Goal: Transaction & Acquisition: Purchase product/service

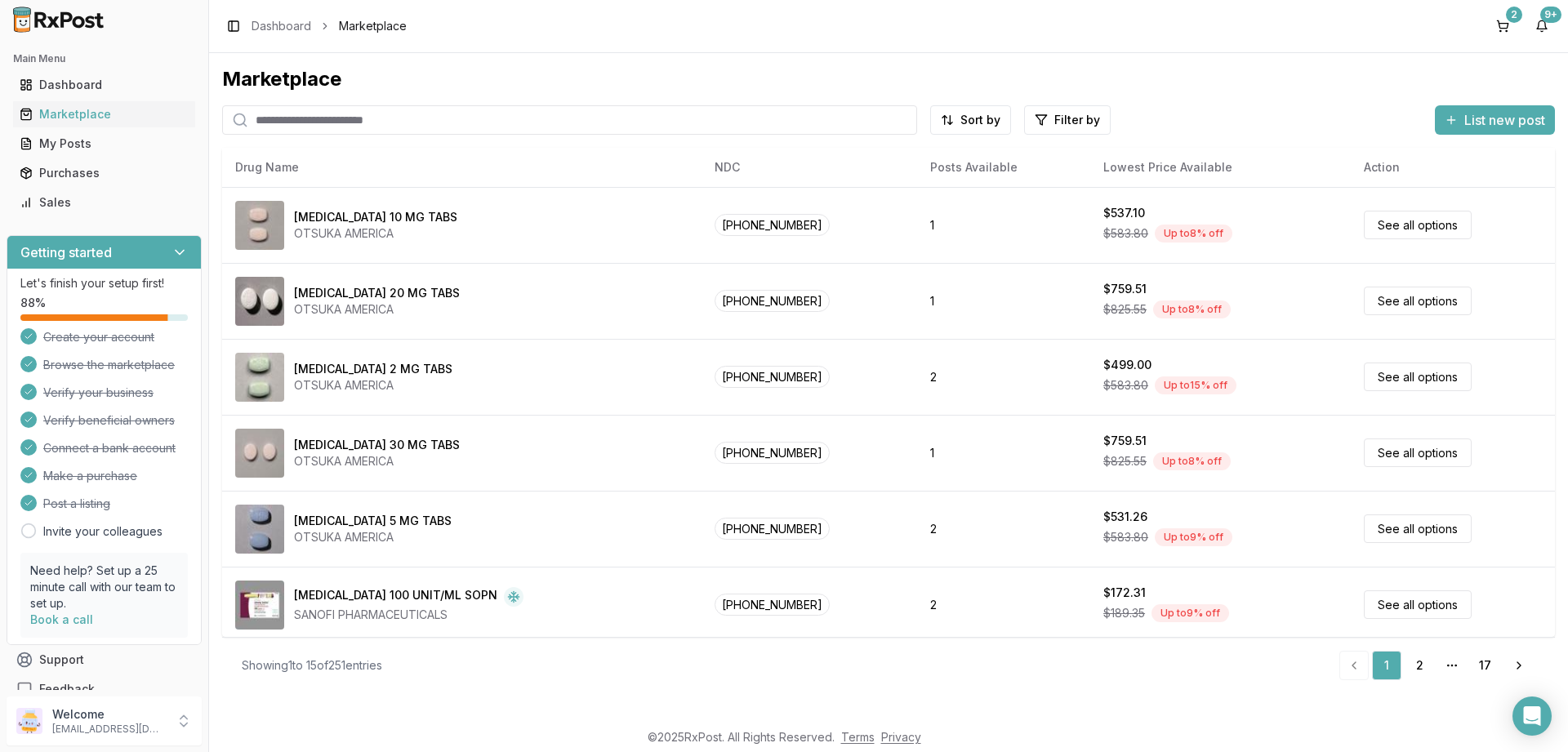
click at [320, 111] on input "search" at bounding box center [569, 120] width 695 height 30
paste input "**********"
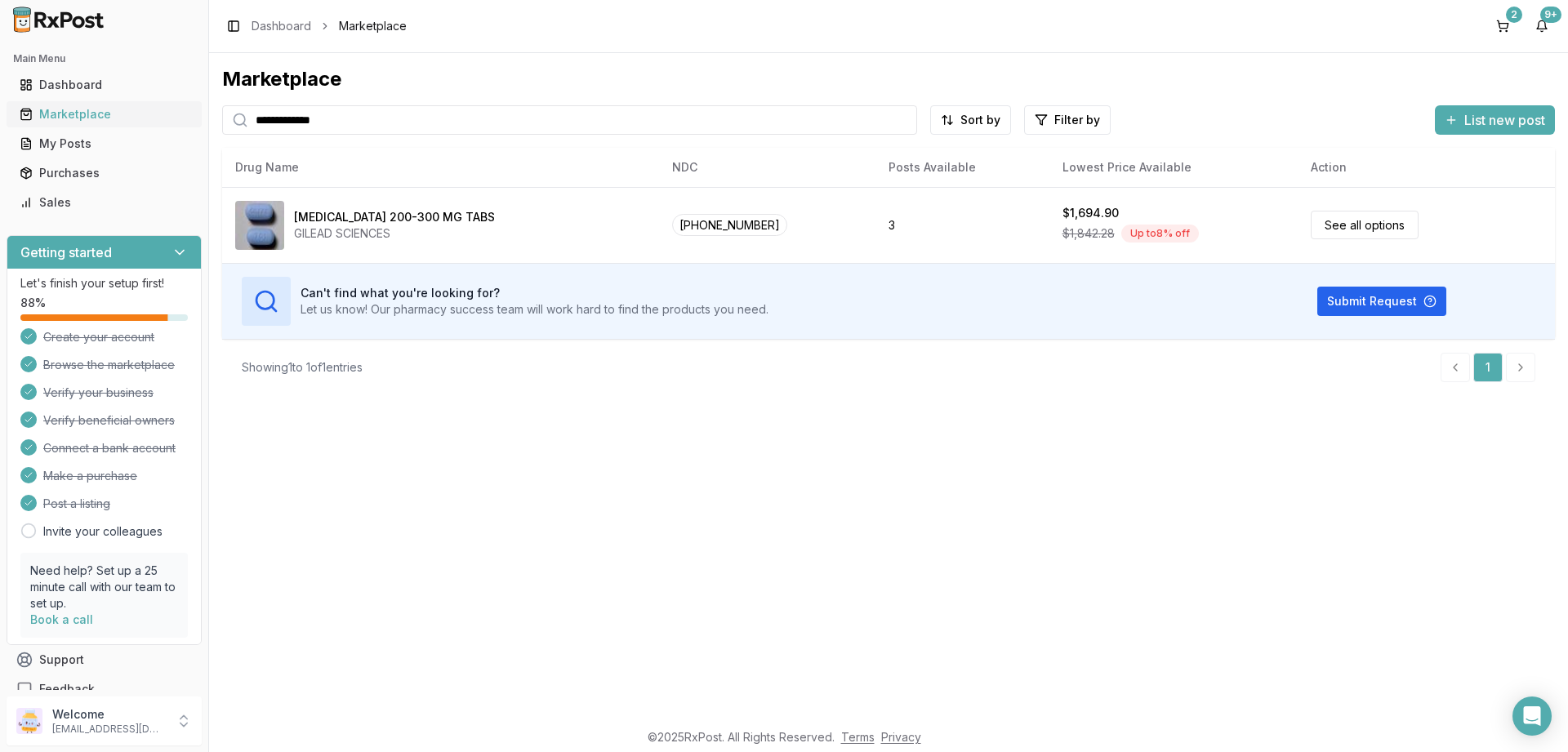
click at [63, 116] on div "Marketplace" at bounding box center [104, 113] width 169 height 16
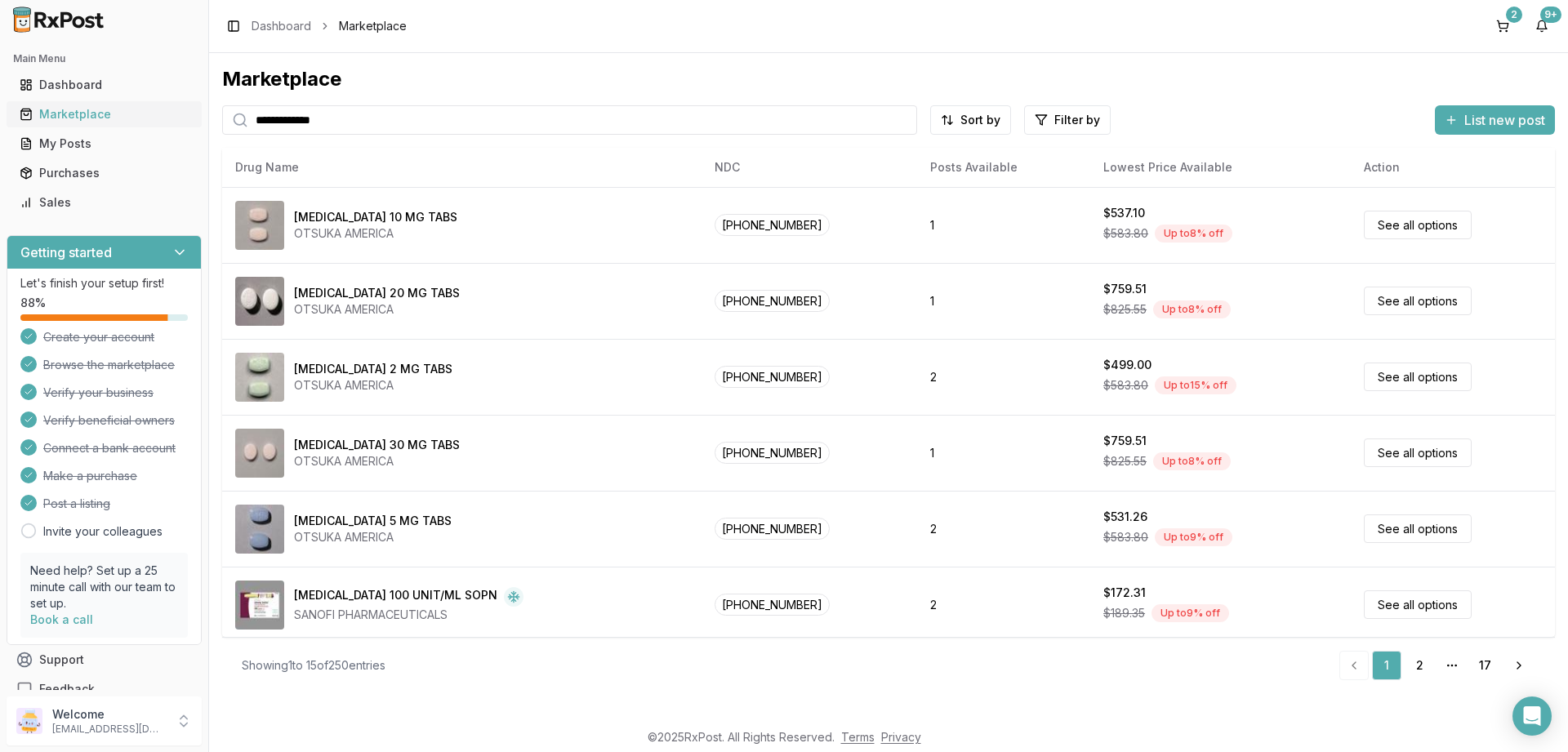
click at [69, 115] on div "Marketplace" at bounding box center [104, 113] width 169 height 16
drag, startPoint x: 396, startPoint y: 119, endPoint x: 0, endPoint y: 101, distance: 396.4
click at [222, 106] on input "**********" at bounding box center [569, 120] width 695 height 30
type input "*******"
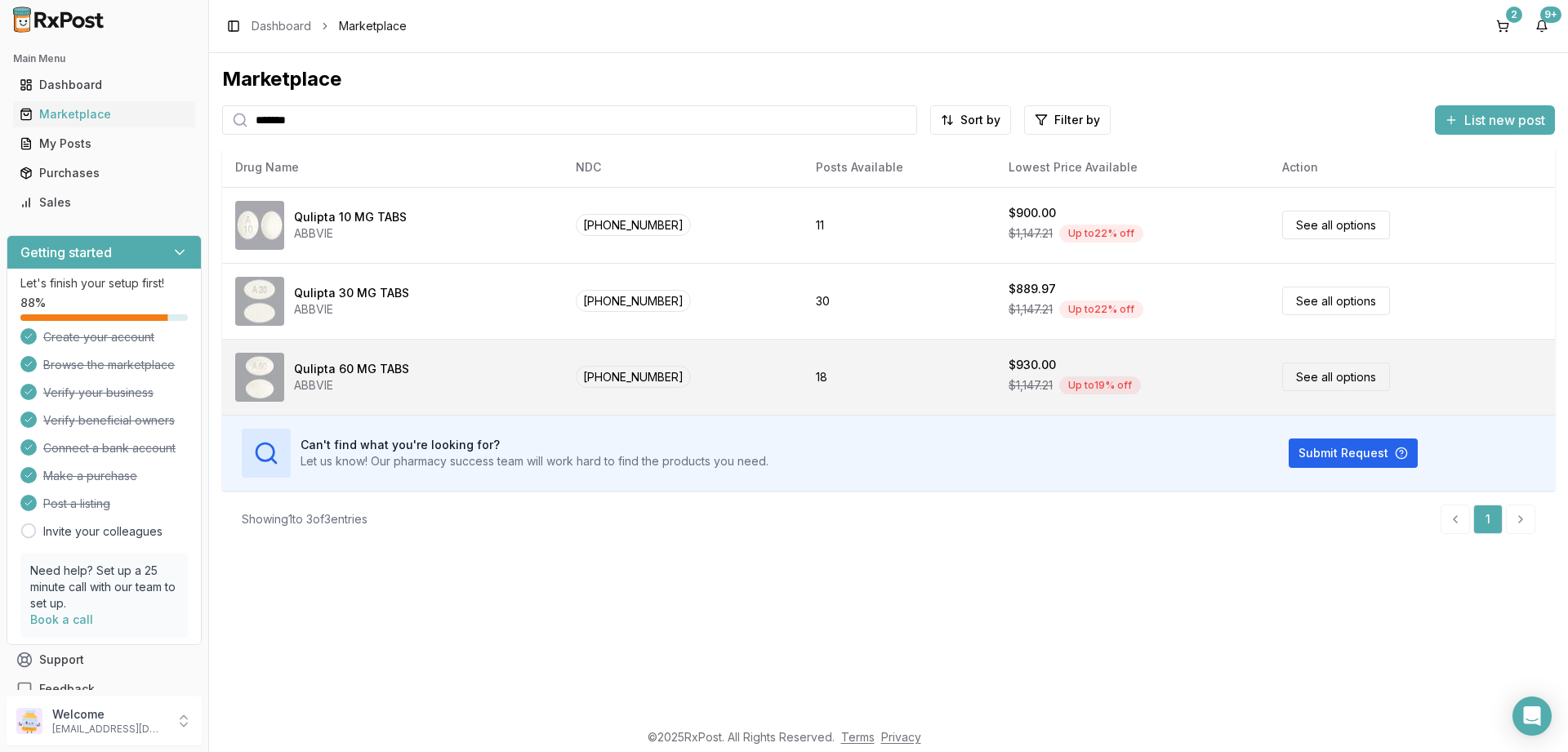
click at [1312, 374] on link "See all options" at bounding box center [1336, 377] width 108 height 29
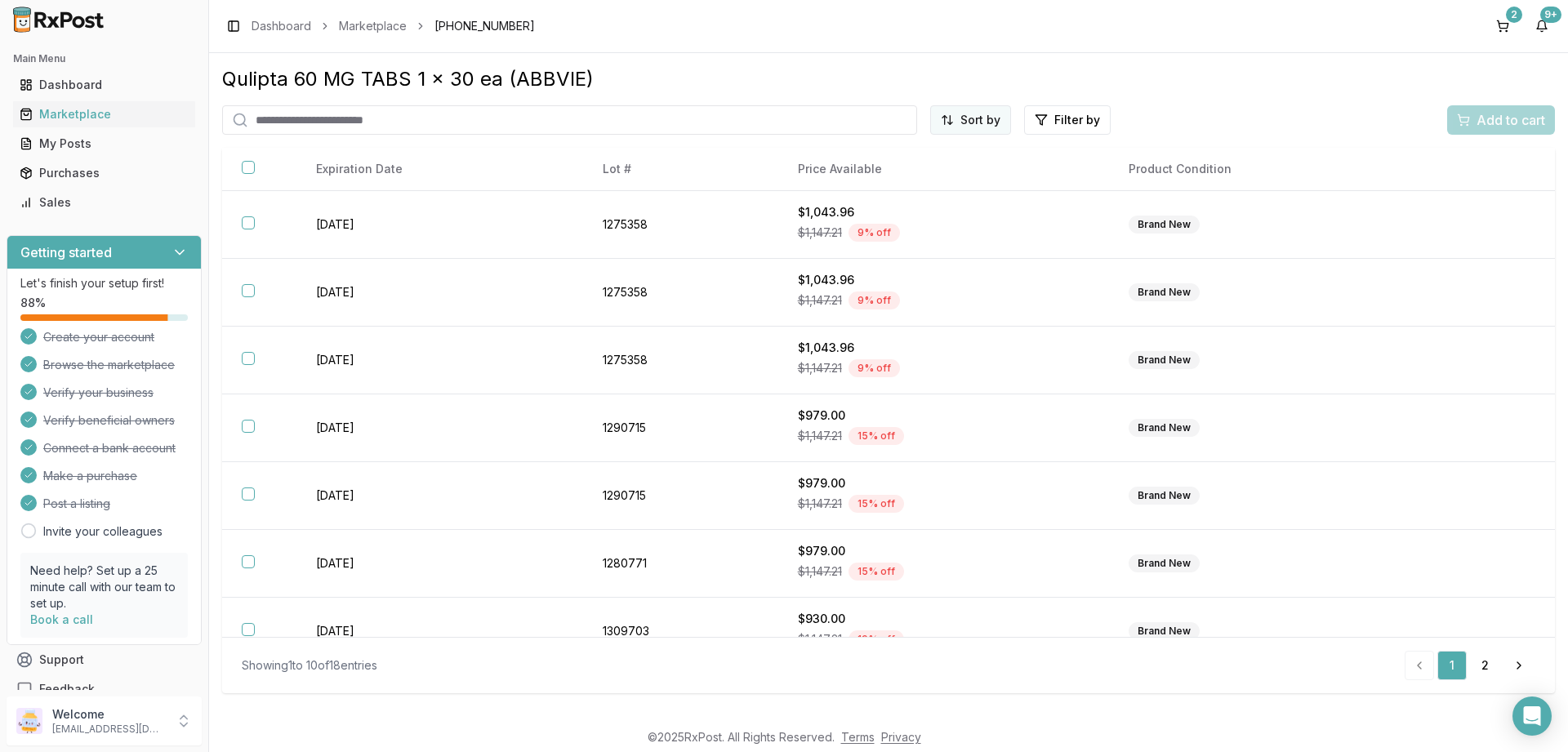
click at [976, 122] on html "Main Menu Dashboard Marketplace My Posts Purchases Sales Getting started Let's …" at bounding box center [784, 376] width 1568 height 752
click at [911, 186] on div "Price (Low to High)" at bounding box center [930, 181] width 155 height 26
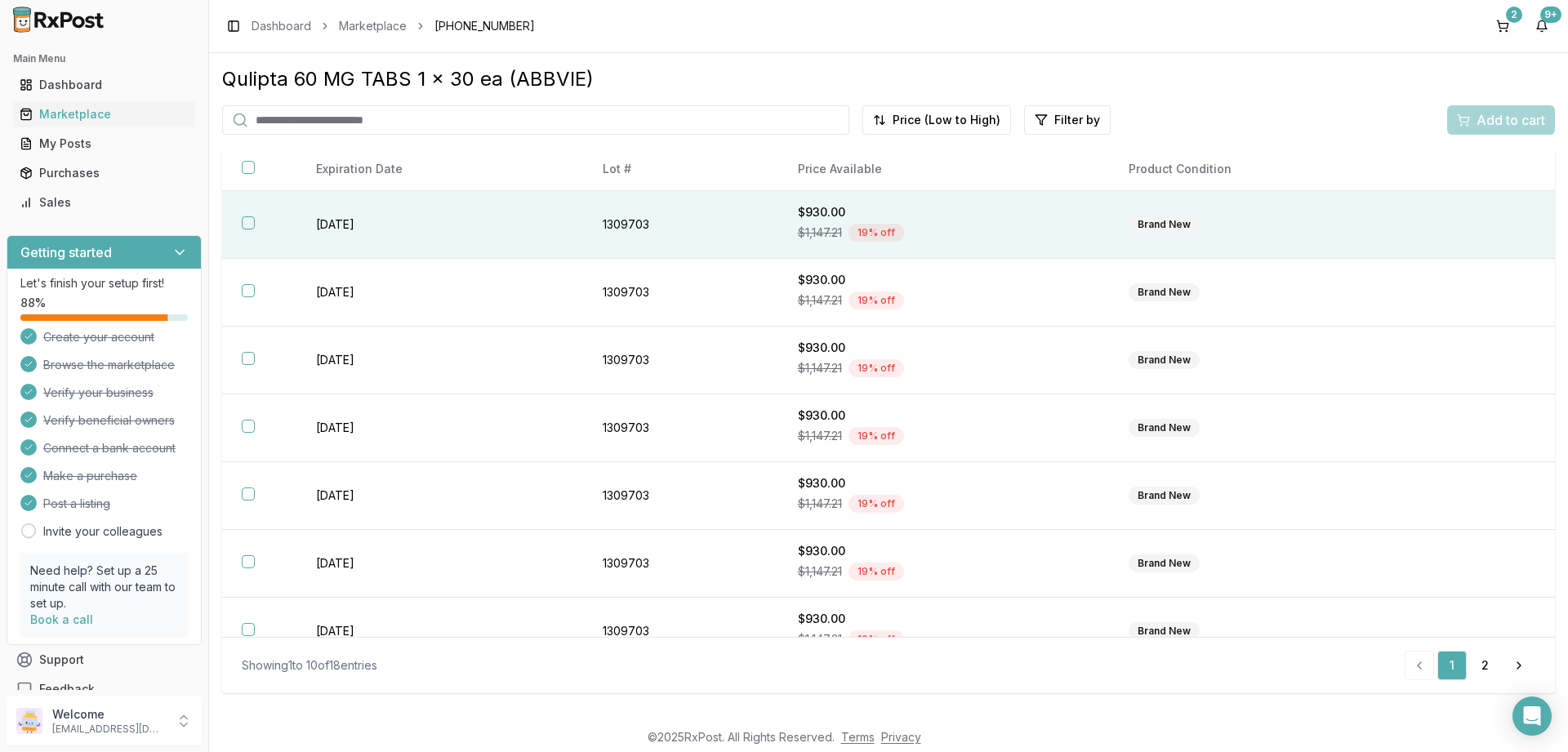
click at [244, 223] on button "button" at bounding box center [248, 223] width 13 height 13
click at [1501, 114] on span "Add to cart" at bounding box center [1510, 120] width 68 height 19
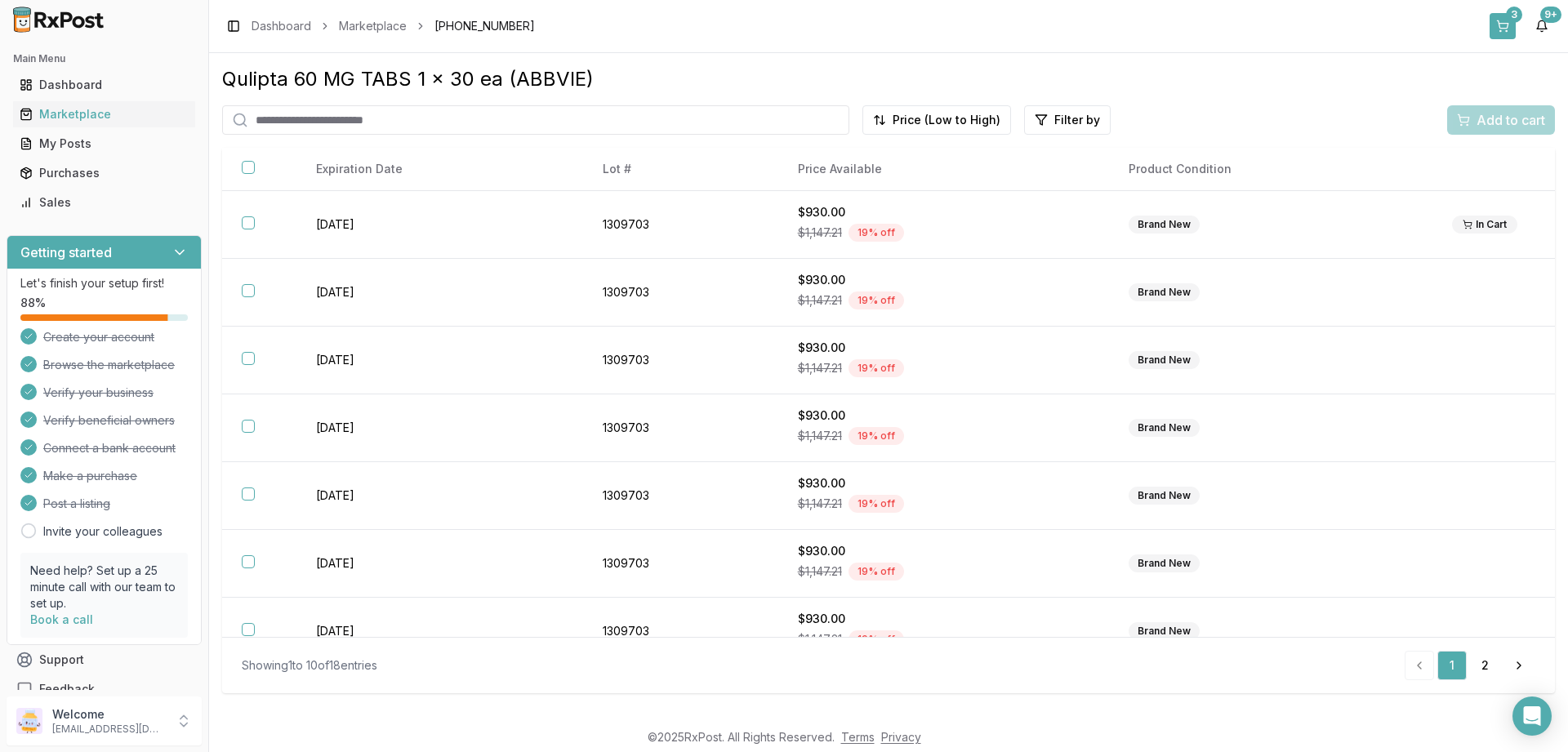
click at [1502, 17] on button "3" at bounding box center [1503, 26] width 26 height 26
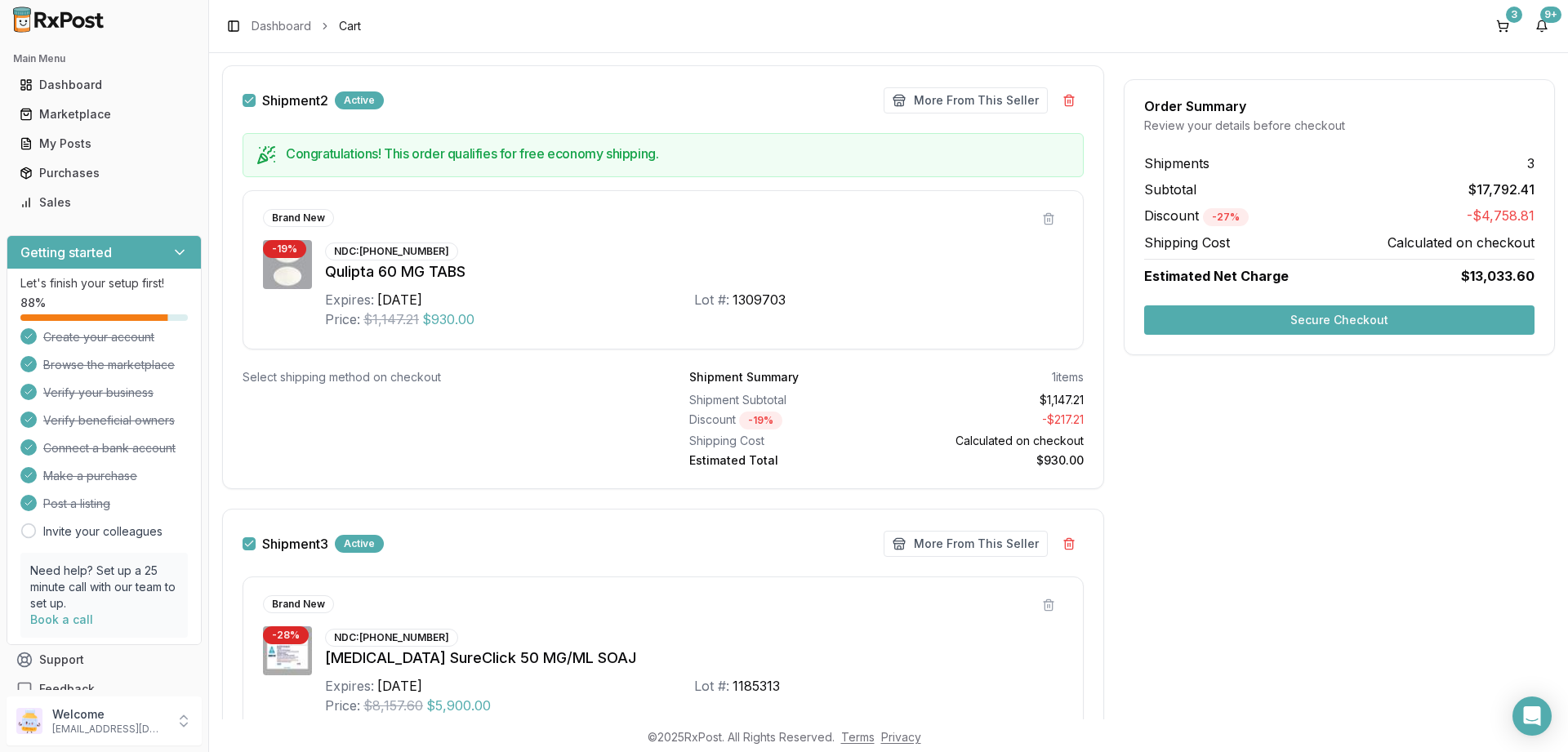
scroll to position [882, 0]
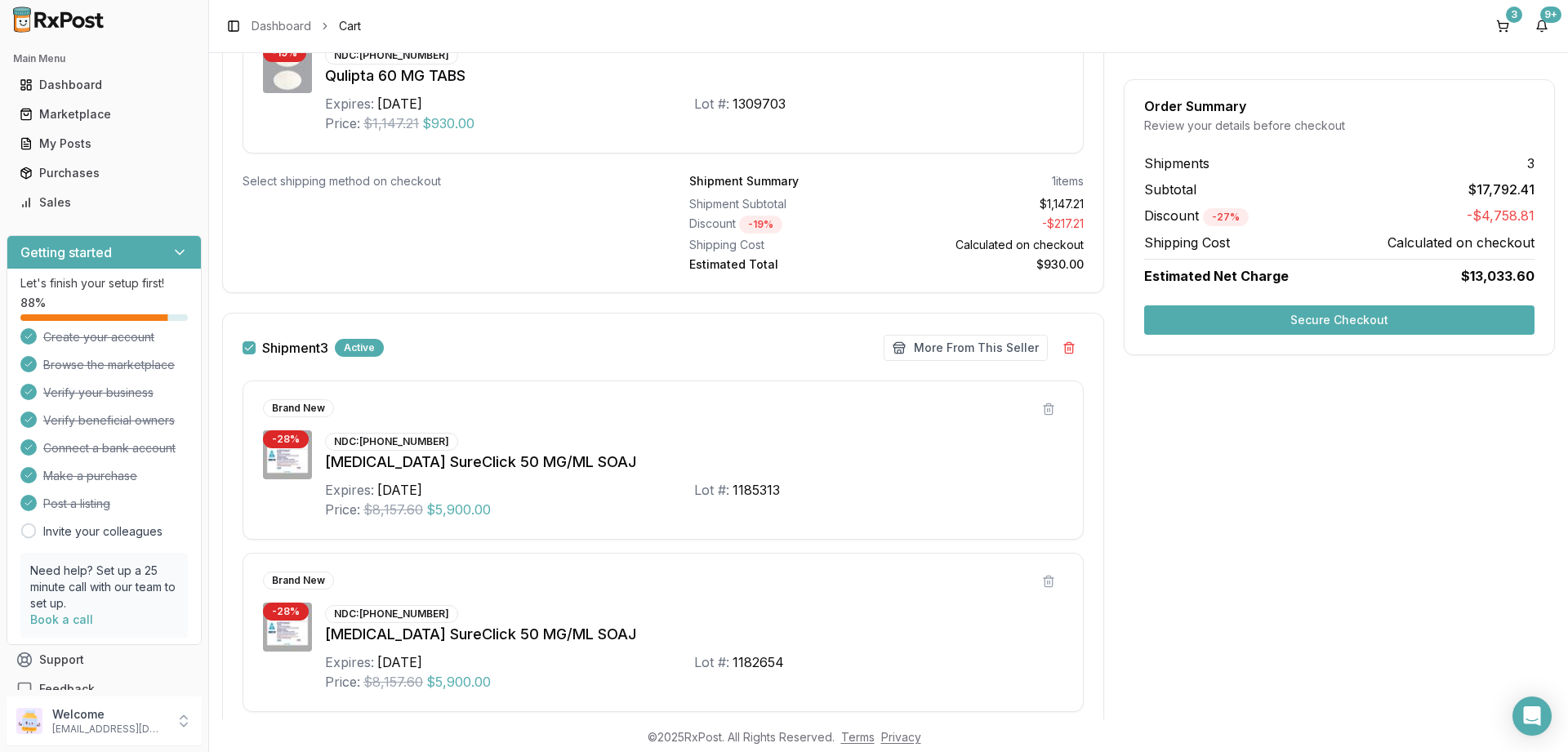
click at [250, 347] on button "Shipment 3" at bounding box center [249, 348] width 13 height 13
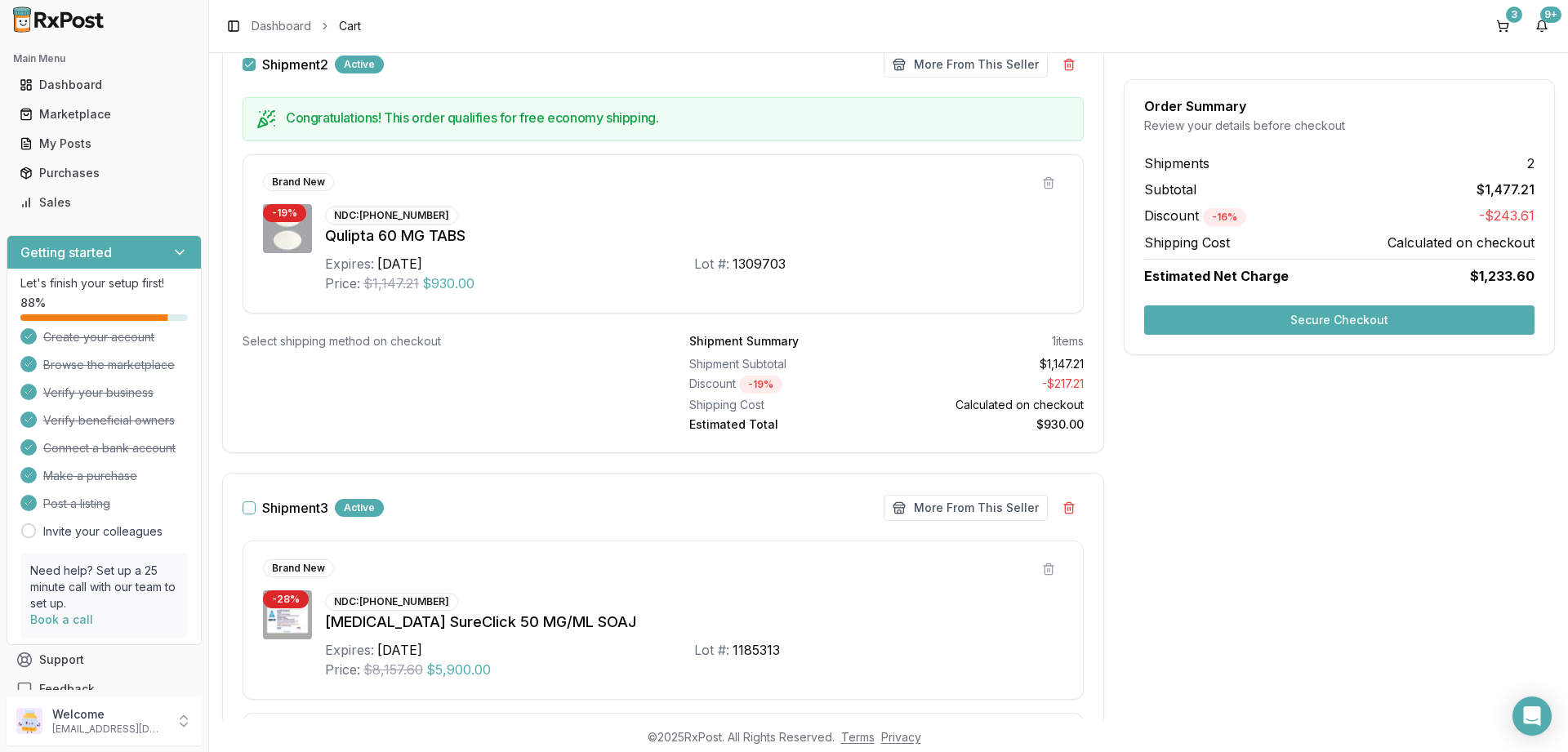
scroll to position [667, 0]
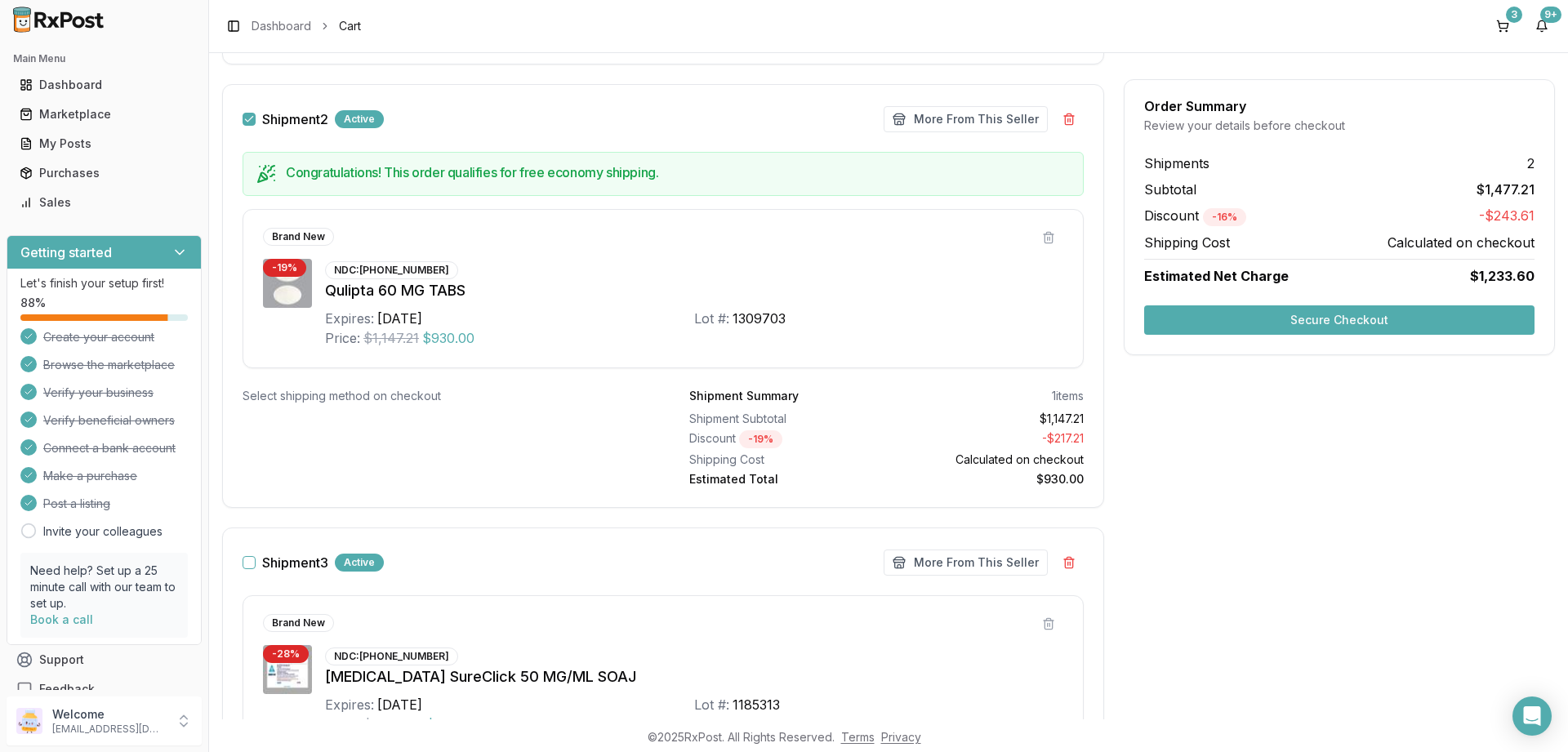
click at [1347, 315] on button "Secure Checkout" at bounding box center [1340, 320] width 391 height 30
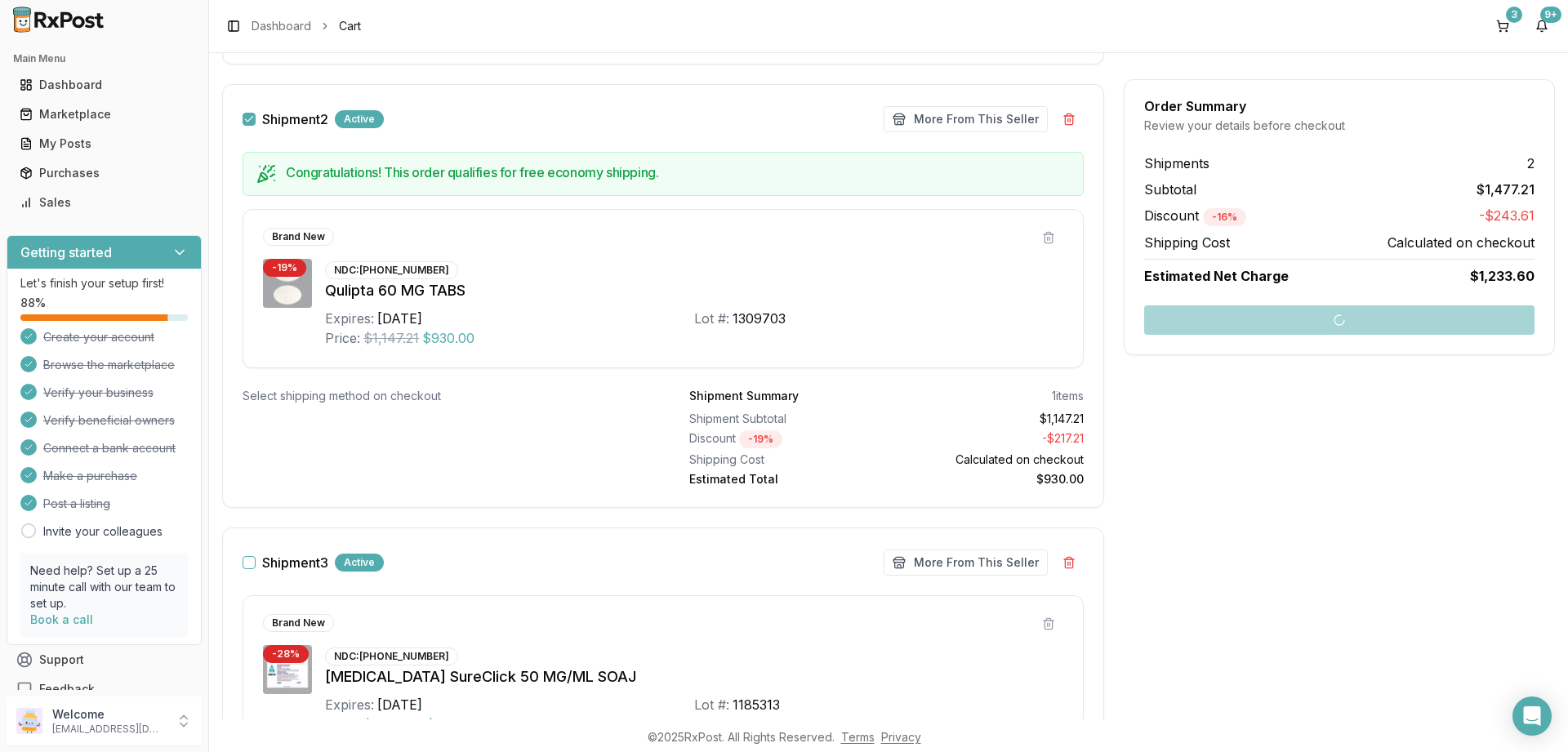
scroll to position [275, 0]
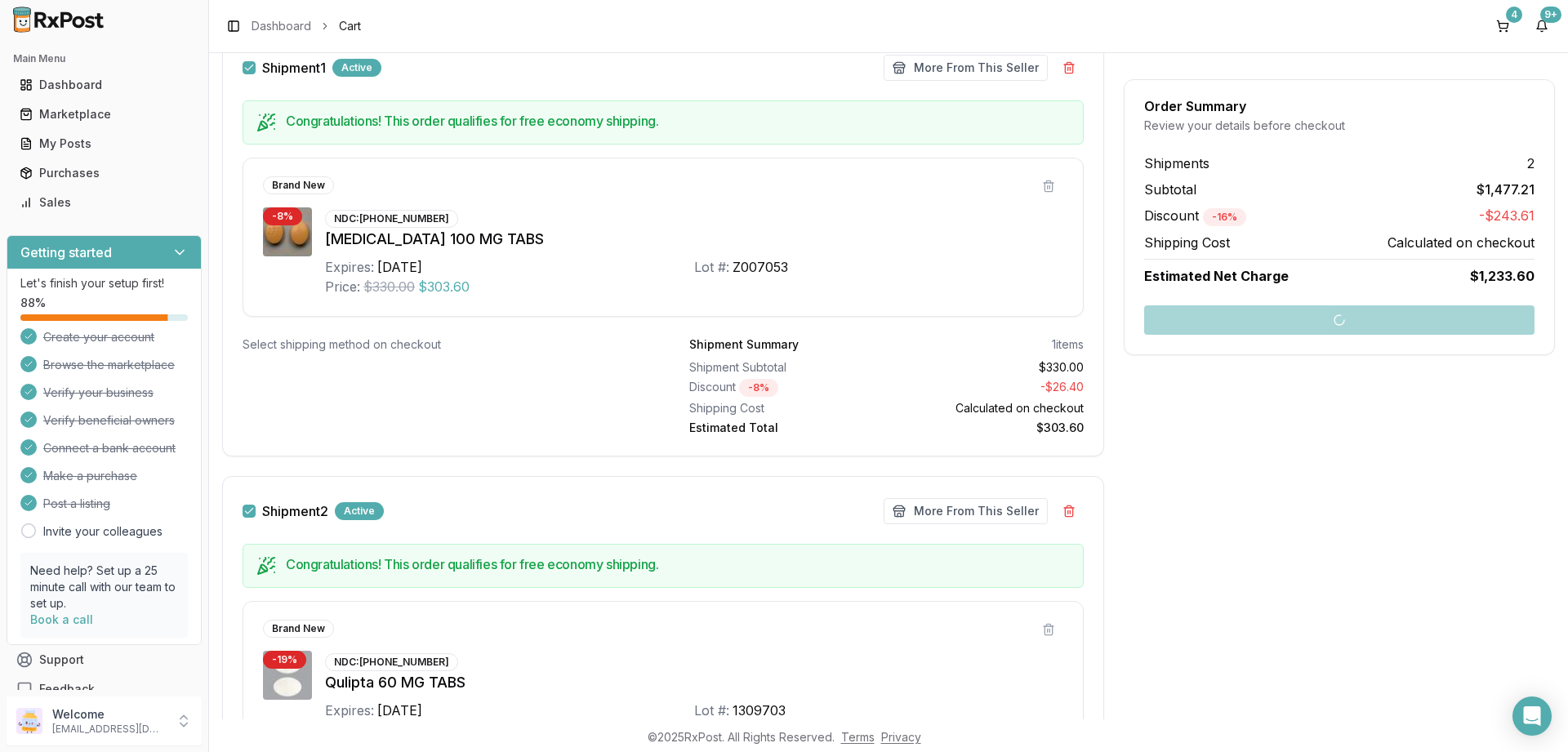
scroll to position [13, 0]
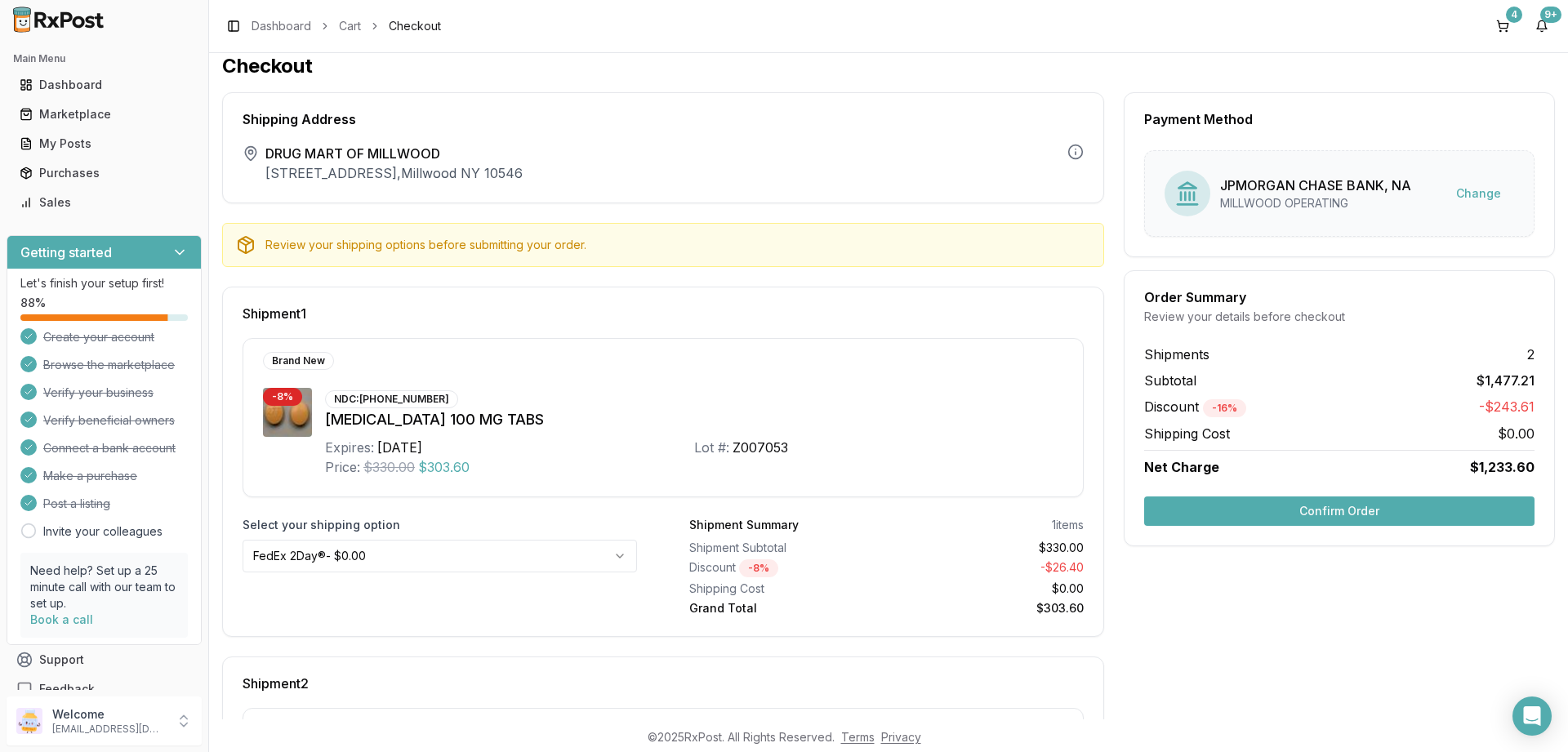
click at [1347, 506] on button "Confirm Order" at bounding box center [1340, 511] width 391 height 30
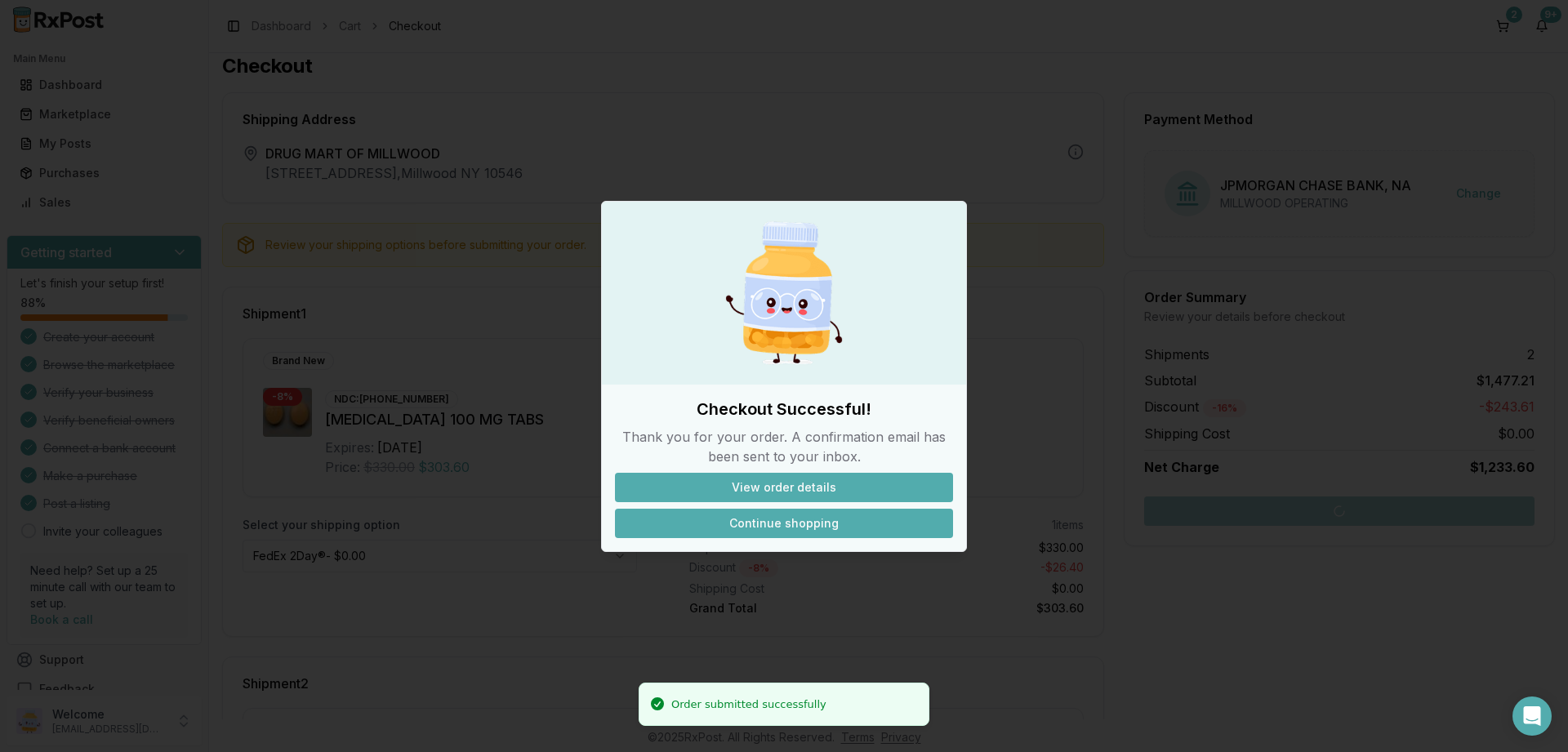
click at [792, 518] on button "Continue shopping" at bounding box center [784, 523] width 339 height 30
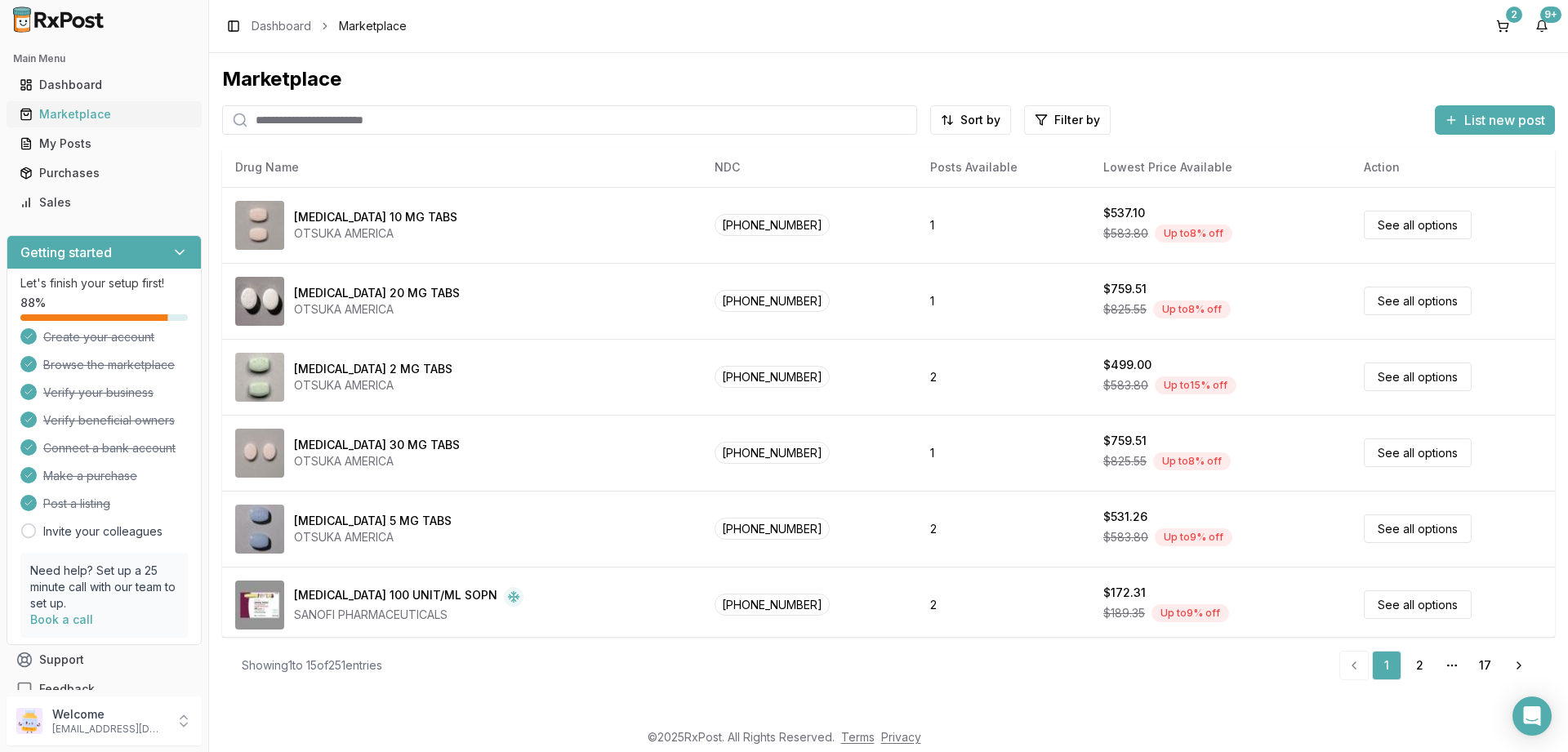
click at [63, 112] on div "Marketplace" at bounding box center [104, 113] width 169 height 16
